Goal: Task Accomplishment & Management: Use online tool/utility

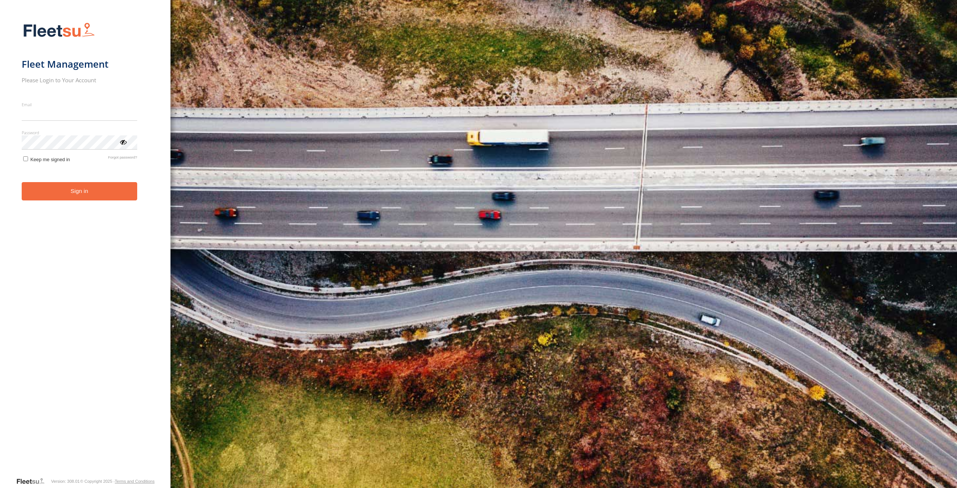
type input "**********"
click at [82, 198] on button "Sign in" at bounding box center [80, 191] width 116 height 18
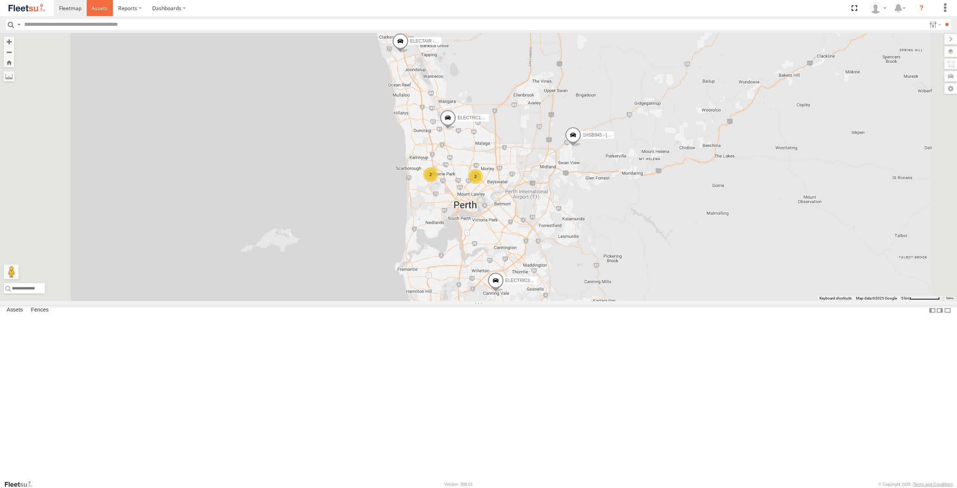
click at [108, 6] on link at bounding box center [100, 8] width 27 height 16
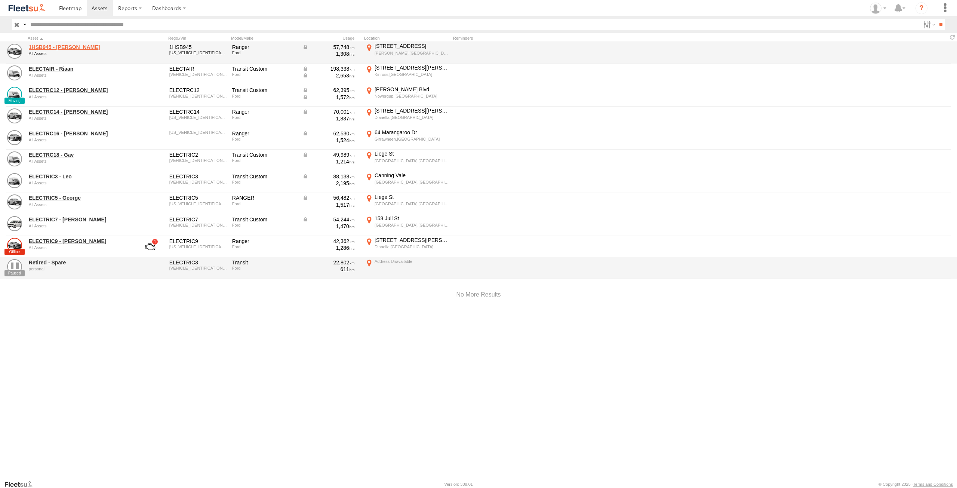
click at [56, 45] on link "1HSB945 - [PERSON_NAME]" at bounding box center [80, 47] width 102 height 7
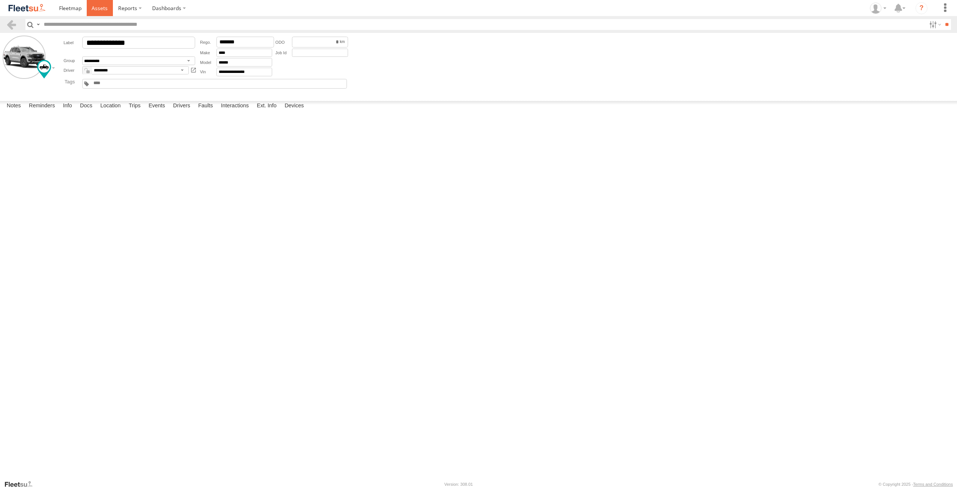
click at [96, 6] on span at bounding box center [100, 7] width 16 height 7
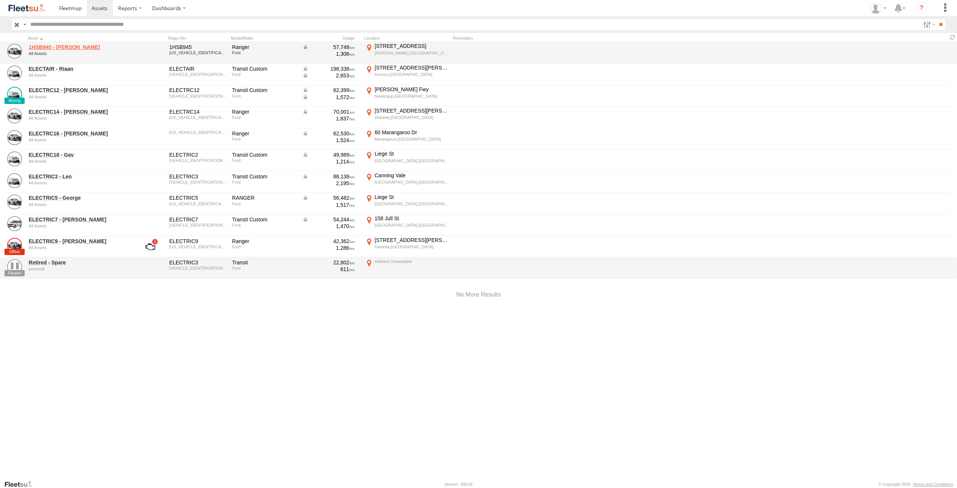
click at [54, 46] on link "1HSB945 - Ben" at bounding box center [80, 47] width 102 height 7
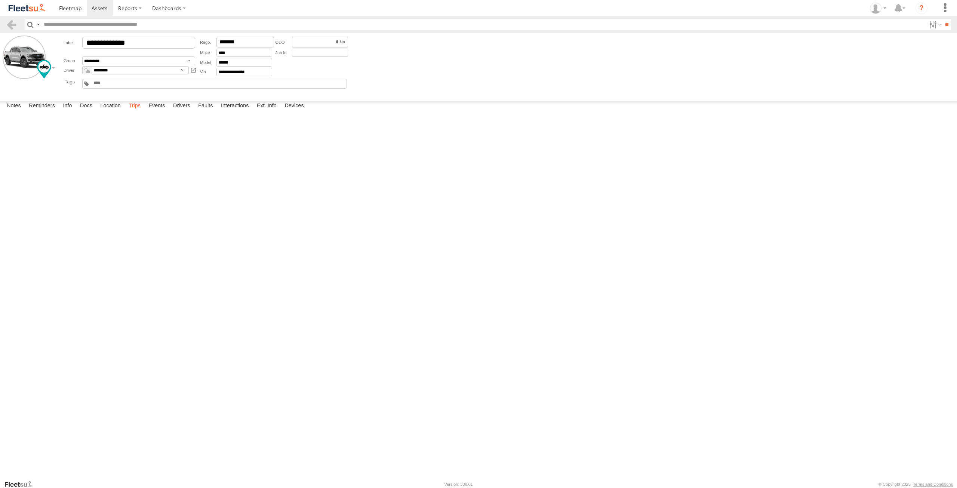
click at [139, 111] on label "Trips" at bounding box center [134, 106] width 19 height 10
click at [0, 0] on div "14:46 25/09/2025 241 Collier Rd Bayswater,WA -31.90433 115.92138 15:15 25/09/20…" at bounding box center [0, 0] width 0 height 0
click at [0, 0] on label "241 Collier Rd Bayswater,WA -31.90433 115.92138" at bounding box center [0, 0] width 0 height 0
click at [0, 0] on img "Open this area in Google Maps (opens a new window)" at bounding box center [0, 0] width 0 height 0
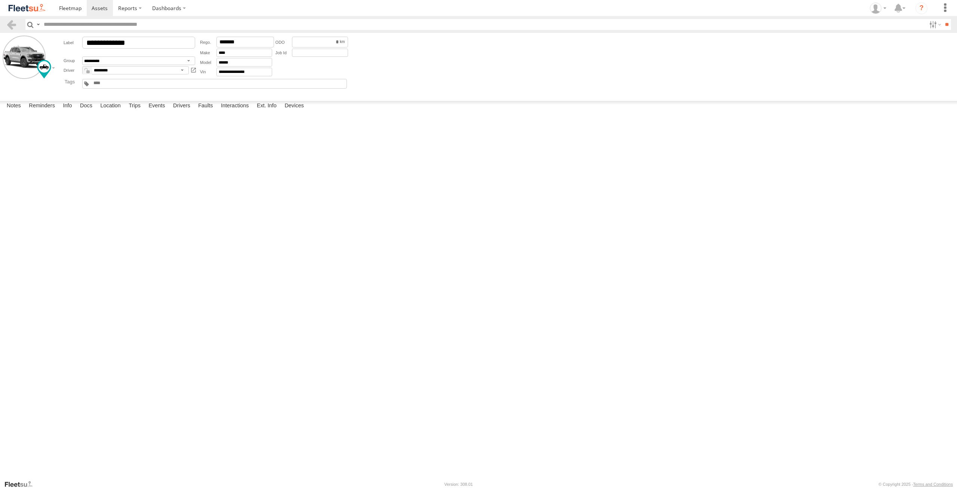
click at [0, 0] on label "×" at bounding box center [0, 0] width 0 height 0
click at [99, 9] on span at bounding box center [100, 7] width 16 height 7
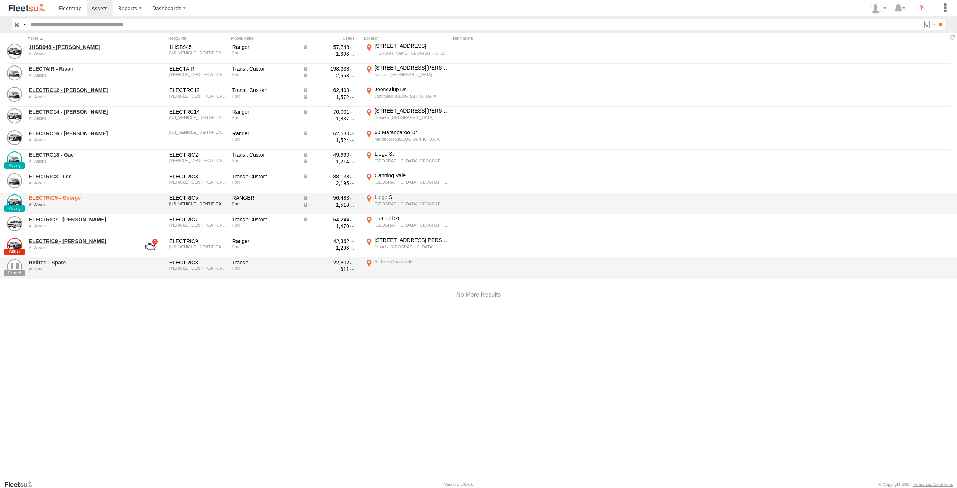
click link "ELECTRIC5 - George"
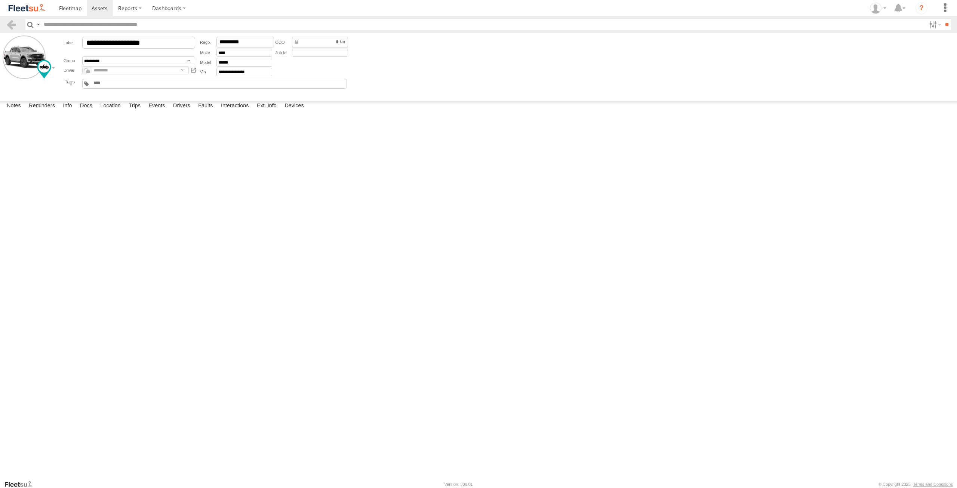
click at [0, 0] on div at bounding box center [0, 0] width 0 height 0
click at [138, 111] on label "Trips" at bounding box center [134, 106] width 19 height 10
click at [93, 7] on span at bounding box center [100, 7] width 16 height 7
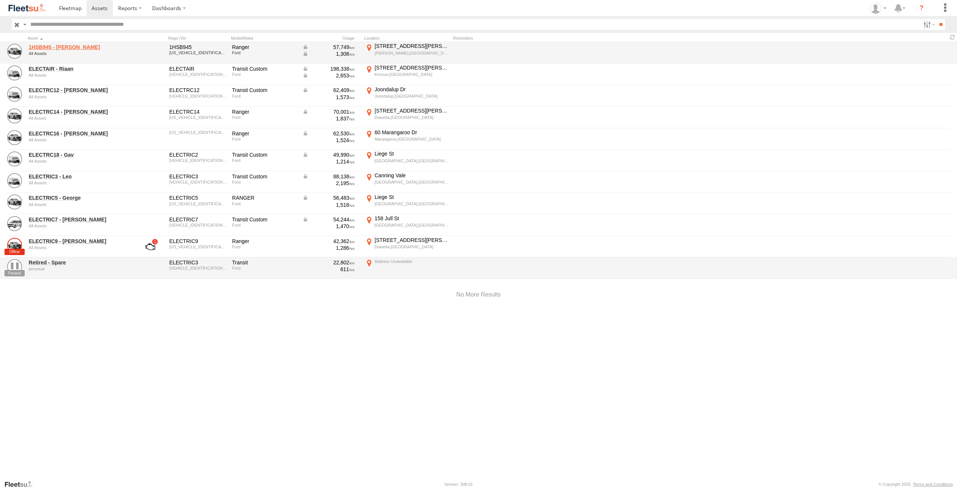
click at [63, 48] on link "1HSB945 - [PERSON_NAME]" at bounding box center [80, 47] width 102 height 7
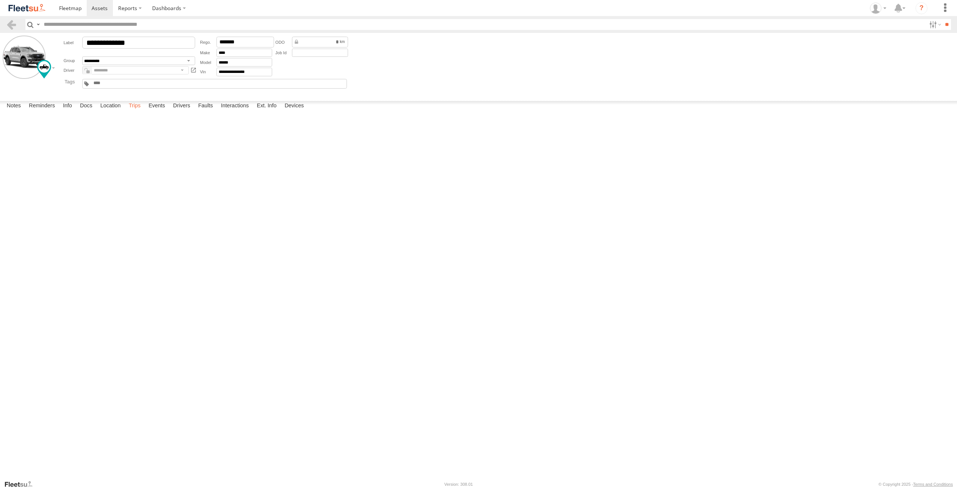
click at [138, 111] on label "Trips" at bounding box center [134, 106] width 19 height 10
click at [95, 5] on span at bounding box center [100, 7] width 16 height 7
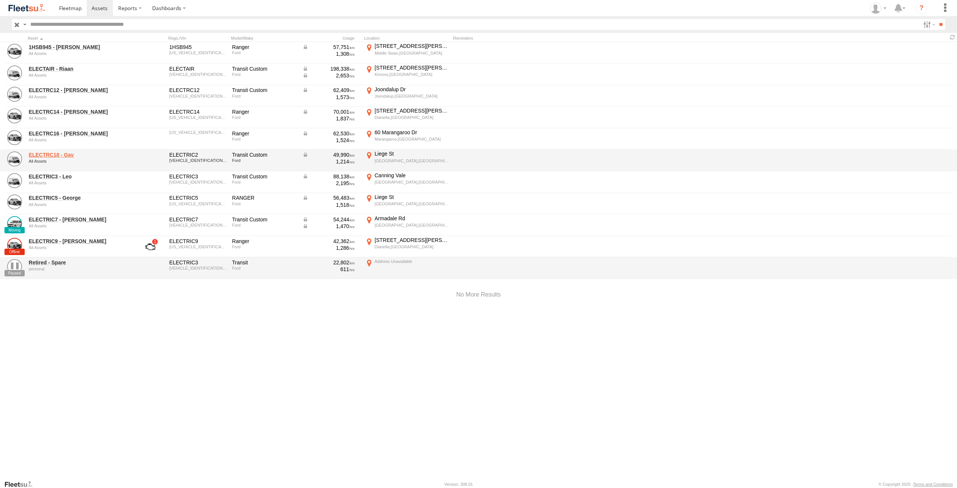
click at [47, 156] on link "ELECTRC18 - Gav" at bounding box center [80, 154] width 102 height 7
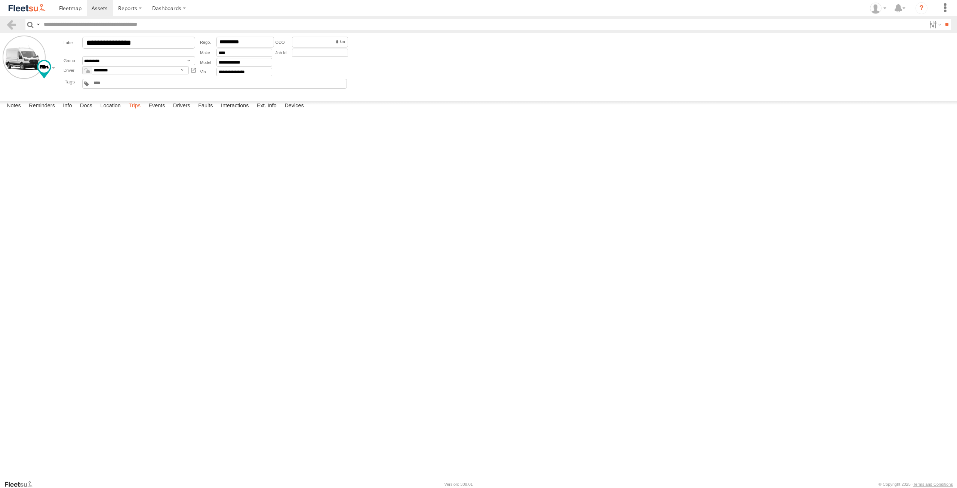
click at [136, 111] on label "Trips" at bounding box center [134, 106] width 19 height 10
click at [101, 6] on span at bounding box center [100, 7] width 16 height 7
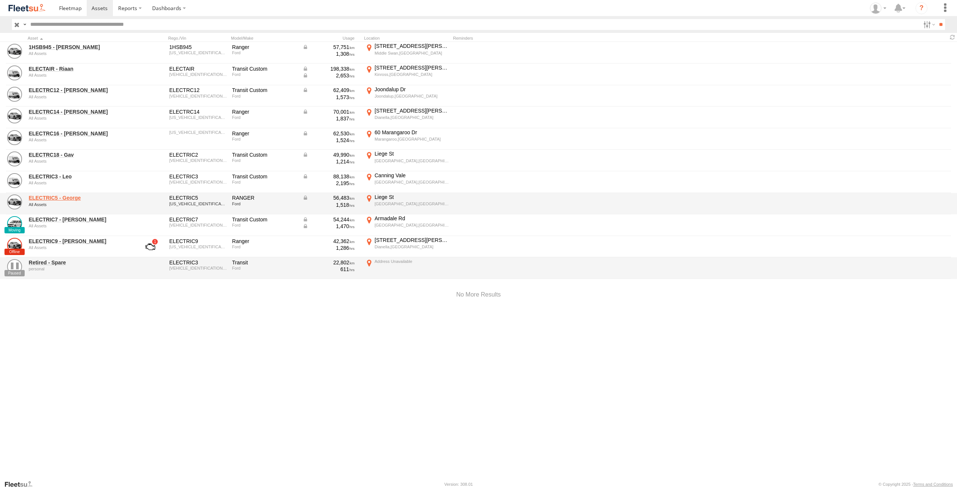
click at [68, 199] on link "ELECTRIC5 - George" at bounding box center [80, 197] width 102 height 7
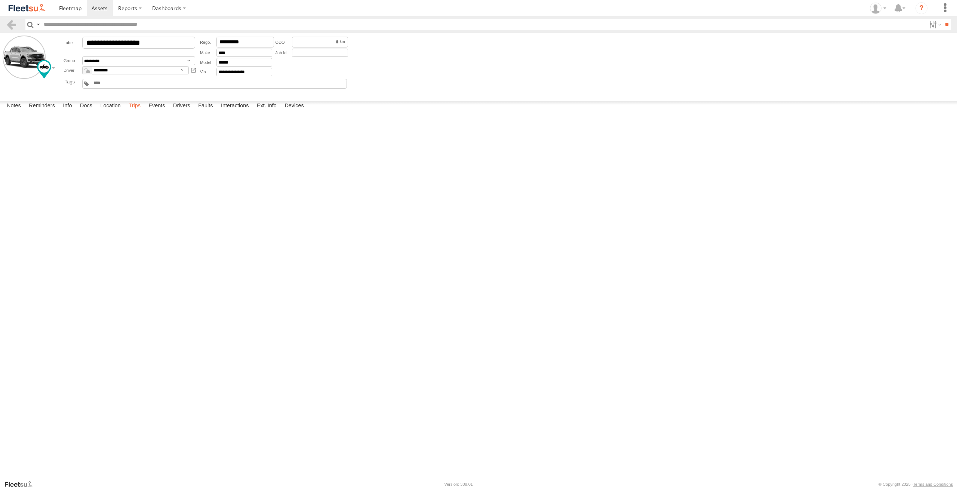
click at [131, 111] on label "Trips" at bounding box center [134, 106] width 19 height 10
click at [0, 0] on div "[PERSON_NAME],[GEOGRAPHIC_DATA]" at bounding box center [0, 0] width 0 height 0
click at [0, 0] on label "×" at bounding box center [0, 0] width 0 height 0
click at [98, 7] on span at bounding box center [100, 7] width 16 height 7
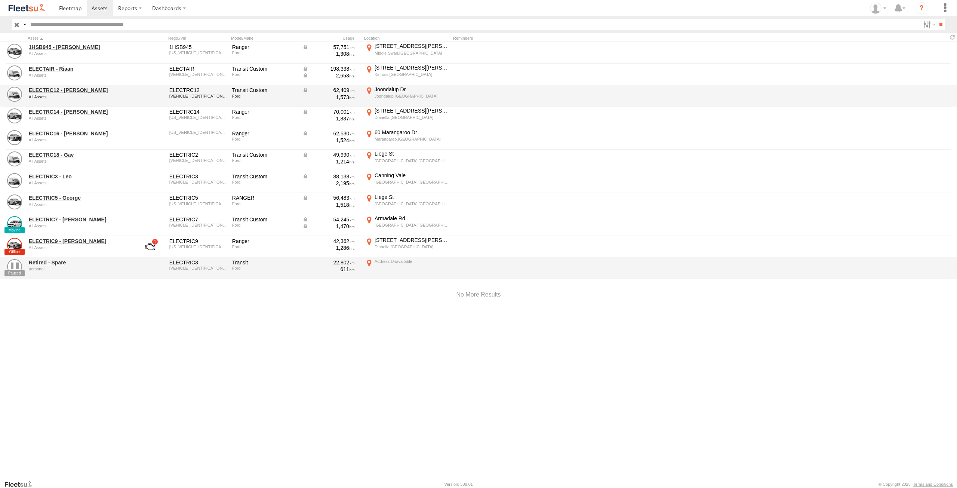
click at [66, 86] on div "ELECTRC12 - [PERSON_NAME] All Assets" at bounding box center [80, 96] width 105 height 20
click at [67, 87] on link "ELECTRC12 - [PERSON_NAME]" at bounding box center [80, 90] width 102 height 7
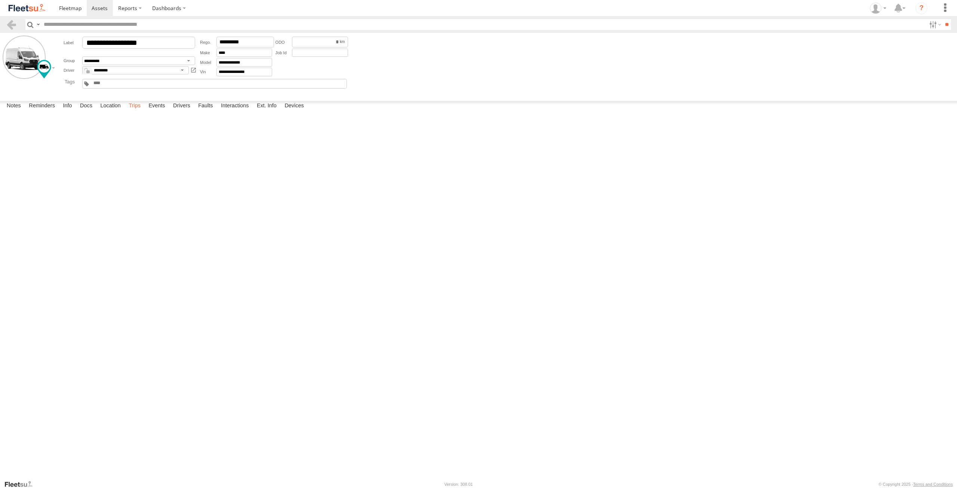
click label "Trips"
click span
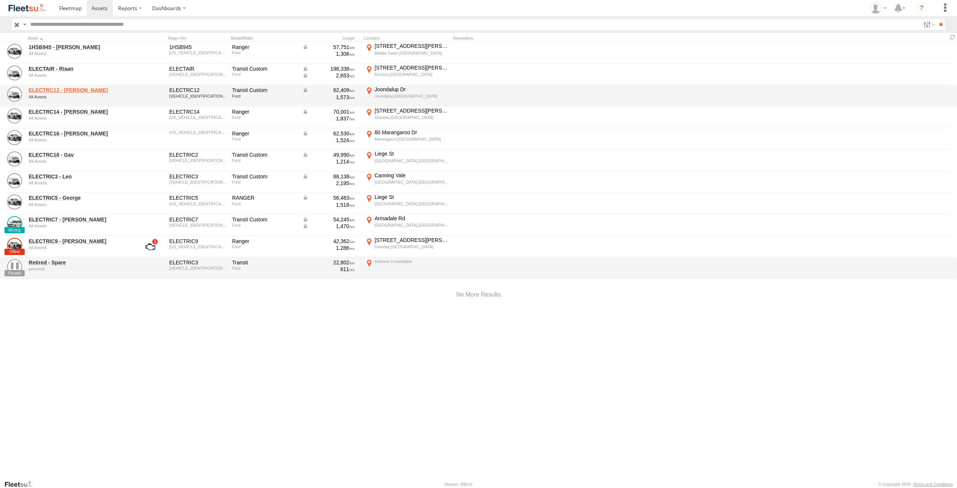
click at [67, 92] on link "ELECTRC12 - [PERSON_NAME]" at bounding box center [80, 90] width 102 height 7
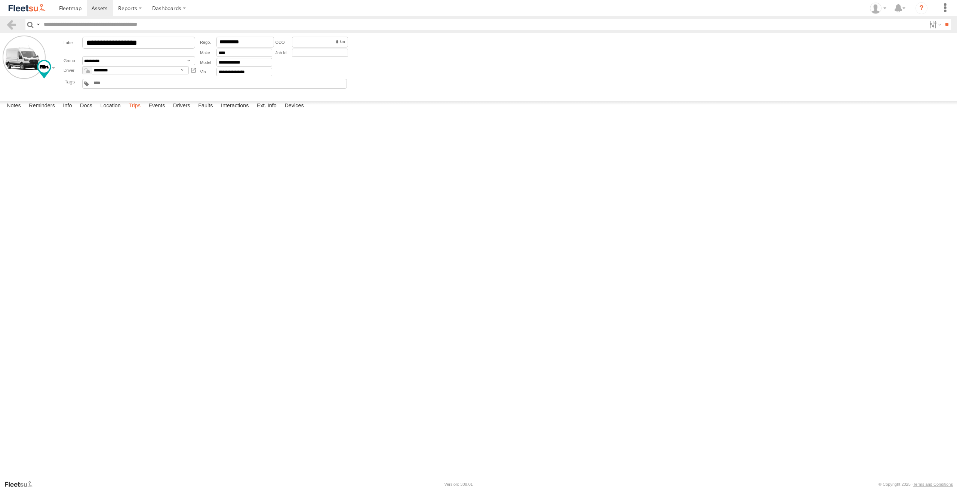
click at [136, 111] on label "Trips" at bounding box center [134, 106] width 19 height 10
drag, startPoint x: 82, startPoint y: 57, endPoint x: 89, endPoint y: 63, distance: 9.6
click at [89, 63] on div "**********" at bounding box center [130, 60] width 133 height 9
click at [96, 7] on span at bounding box center [100, 7] width 16 height 7
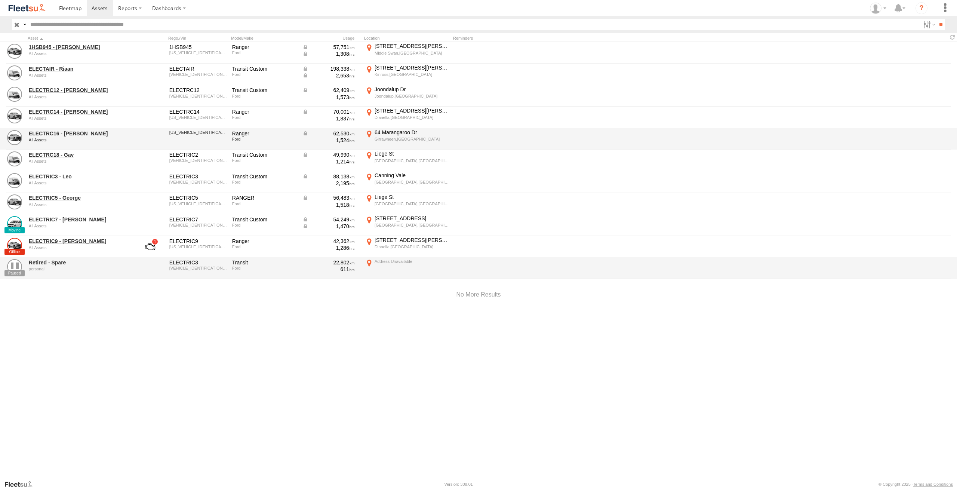
click at [76, 129] on div "ELECTRC16 - [PERSON_NAME] All Assets" at bounding box center [80, 139] width 105 height 20
click at [74, 132] on link "ELECTRC16 - [PERSON_NAME]" at bounding box center [80, 133] width 102 height 7
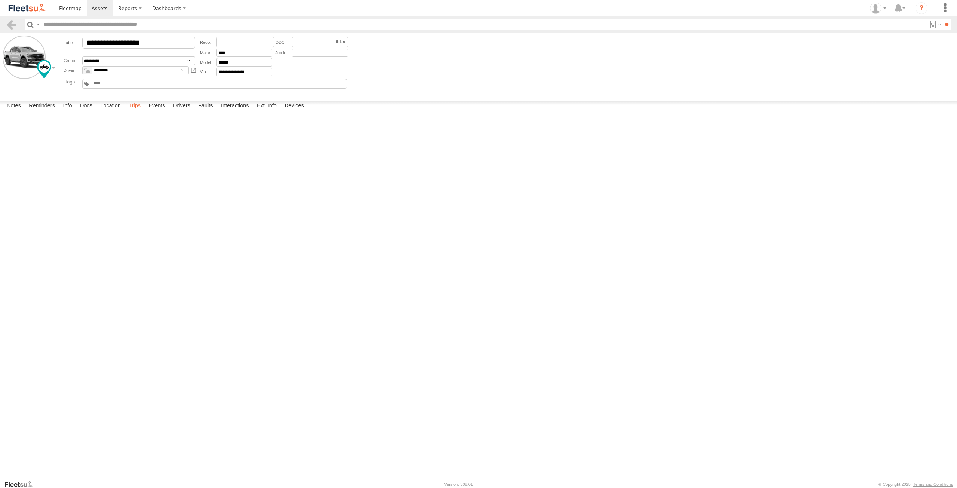
click at [138, 111] on label "Trips" at bounding box center [134, 106] width 19 height 10
click at [96, 6] on span at bounding box center [100, 7] width 16 height 7
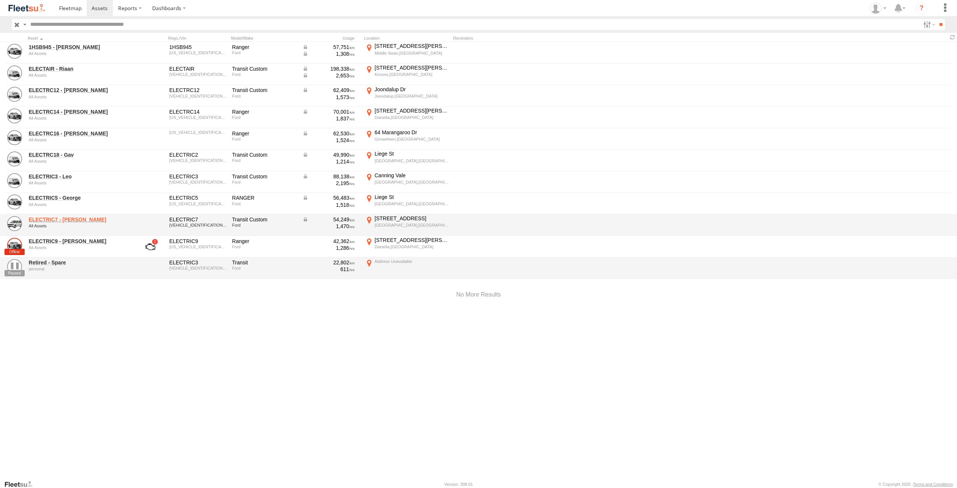
click at [64, 219] on link "ELECTRIC7 - [PERSON_NAME]" at bounding box center [80, 219] width 102 height 7
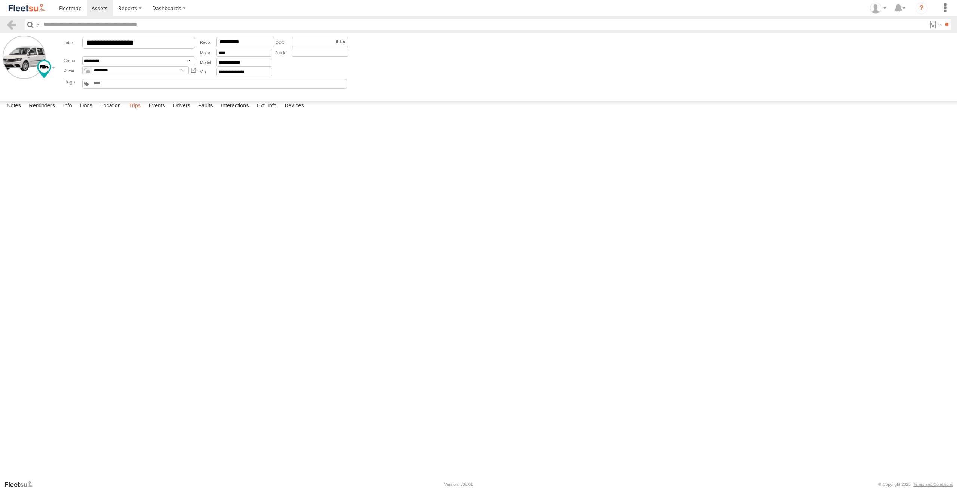
click at [135, 111] on label "Trips" at bounding box center [134, 106] width 19 height 10
click at [0, 0] on div "126 Kooyong Rd" at bounding box center [0, 0] width 0 height 0
click at [0, 0] on img "Open this area in Google Maps (opens a new window)" at bounding box center [0, 0] width 0 height 0
click at [0, 0] on div "Location Details" at bounding box center [0, 0] width 0 height 0
click at [0, 0] on label "×" at bounding box center [0, 0] width 0 height 0
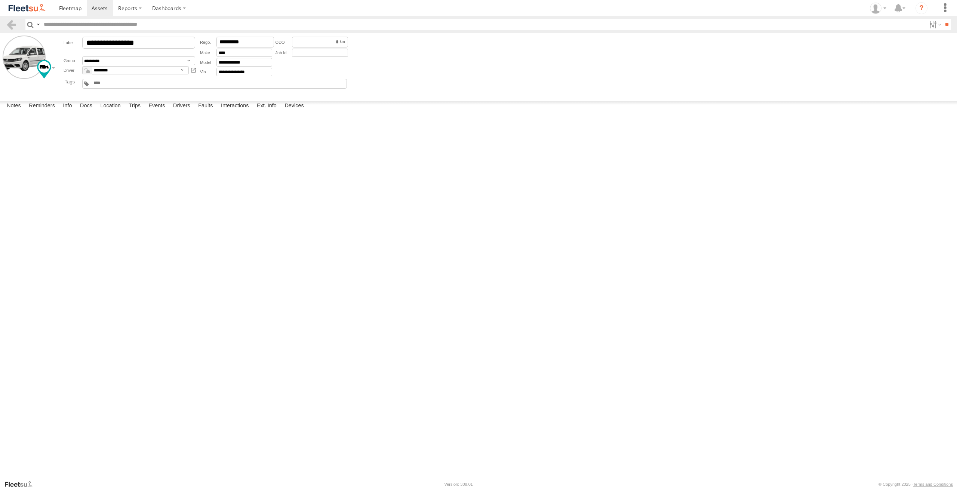
click at [0, 0] on div "1377 Albany Hwy" at bounding box center [0, 0] width 0 height 0
click at [0, 0] on label "×" at bounding box center [0, 0] width 0 height 0
click at [0, 0] on div "Cannington,WA" at bounding box center [0, 0] width 0 height 0
click at [0, 0] on img "Open this area in Google Maps (opens a new window)" at bounding box center [0, 0] width 0 height 0
click at [0, 0] on label "×" at bounding box center [0, 0] width 0 height 0
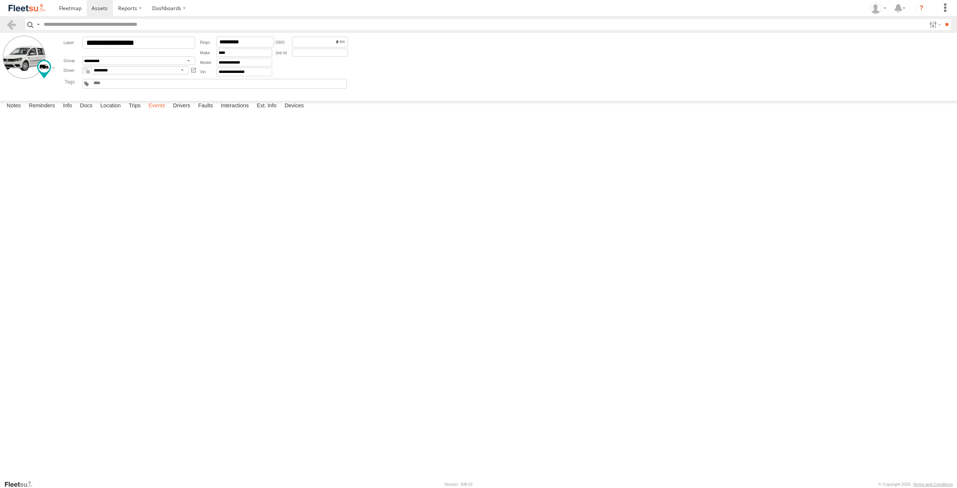
click at [159, 111] on label "Events" at bounding box center [157, 106] width 24 height 10
click at [97, 8] on span at bounding box center [100, 7] width 16 height 7
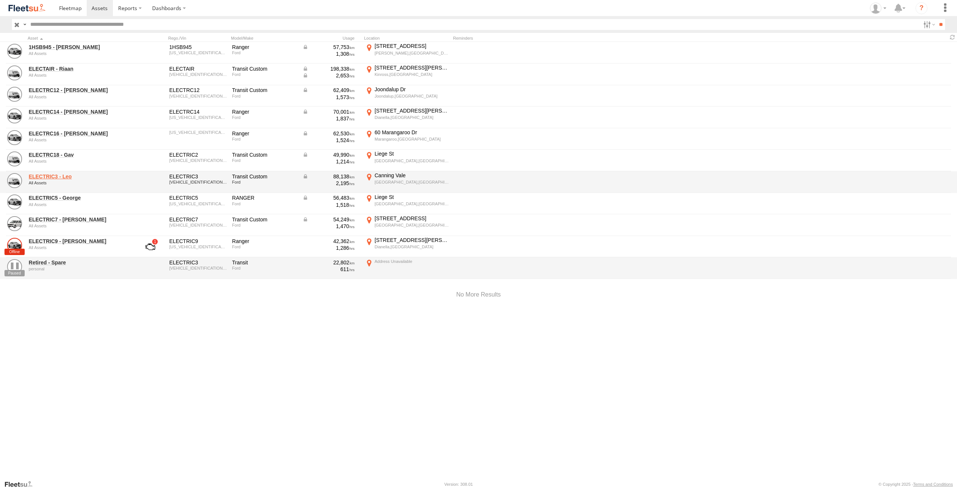
click at [40, 175] on link "ELECTRIC3 - Leo" at bounding box center [80, 176] width 102 height 7
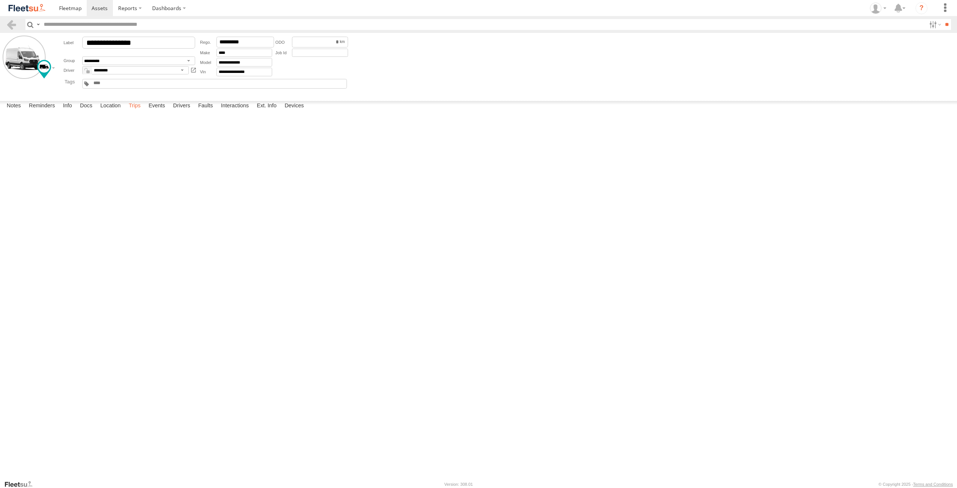
click at [137, 111] on label "Trips" at bounding box center [134, 106] width 19 height 10
click at [96, 7] on span at bounding box center [100, 7] width 16 height 7
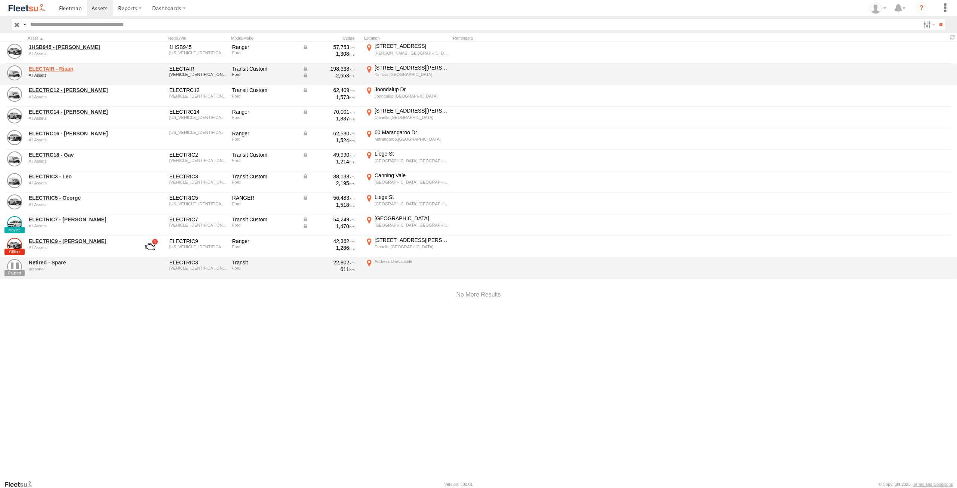
click at [58, 68] on link "ELECTAIR - Riaan" at bounding box center [80, 68] width 102 height 7
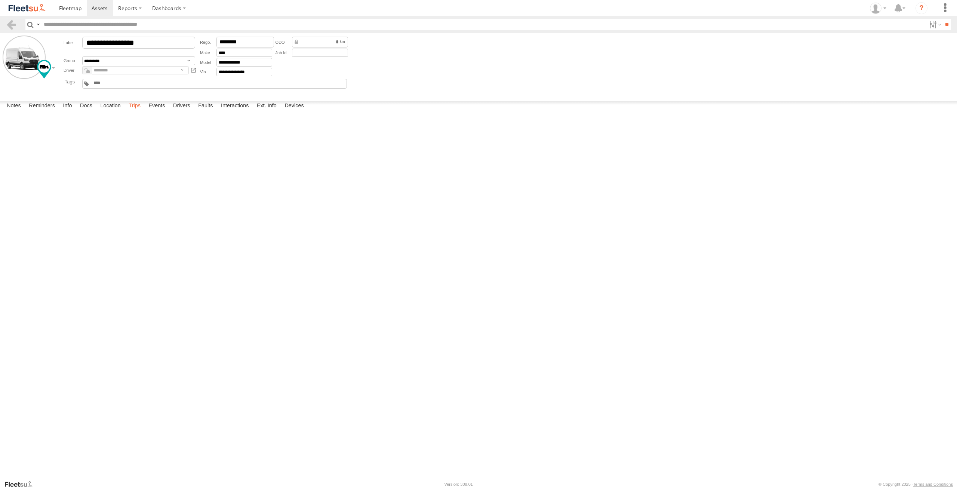
click at [136, 111] on label "Trips" at bounding box center [134, 106] width 19 height 10
